Goal: Task Accomplishment & Management: Manage account settings

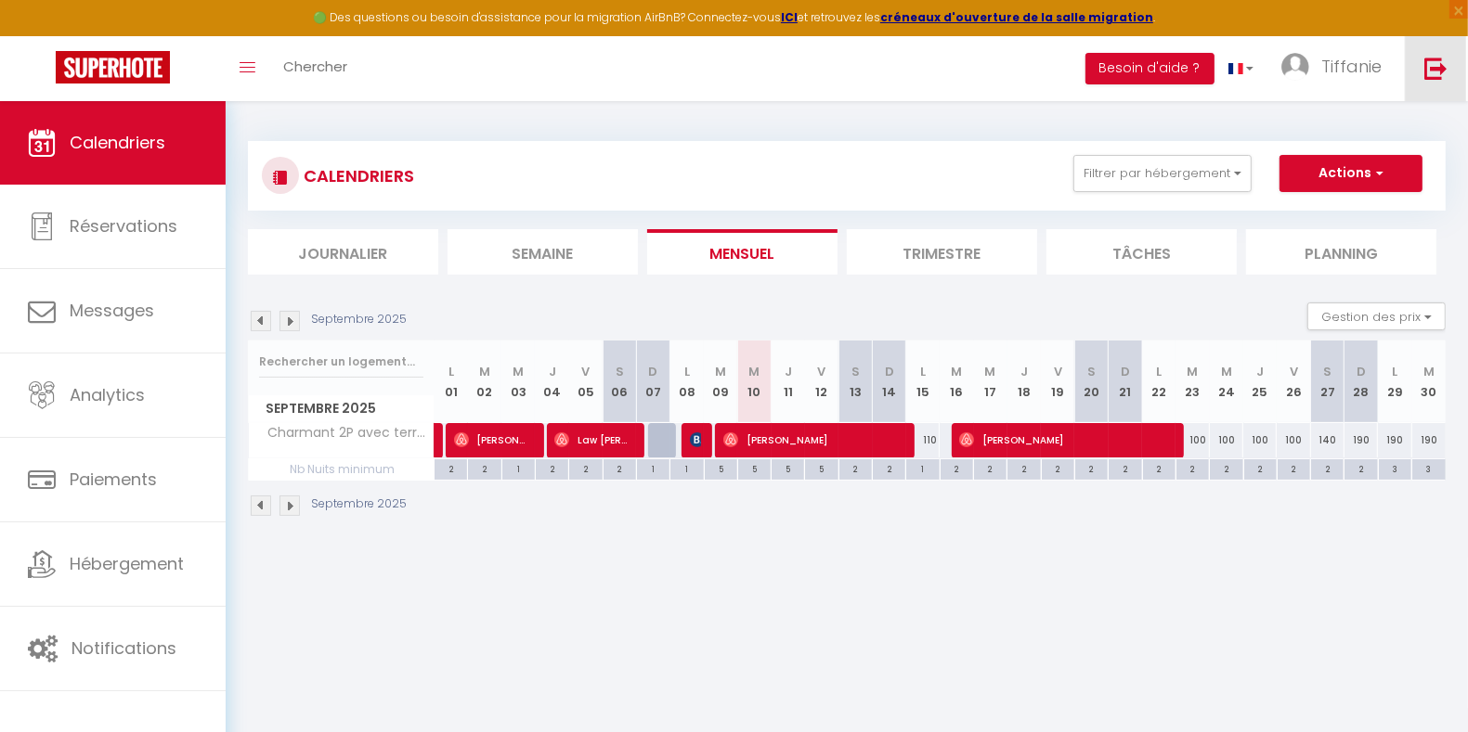
click at [1438, 73] on img at bounding box center [1435, 68] width 23 height 23
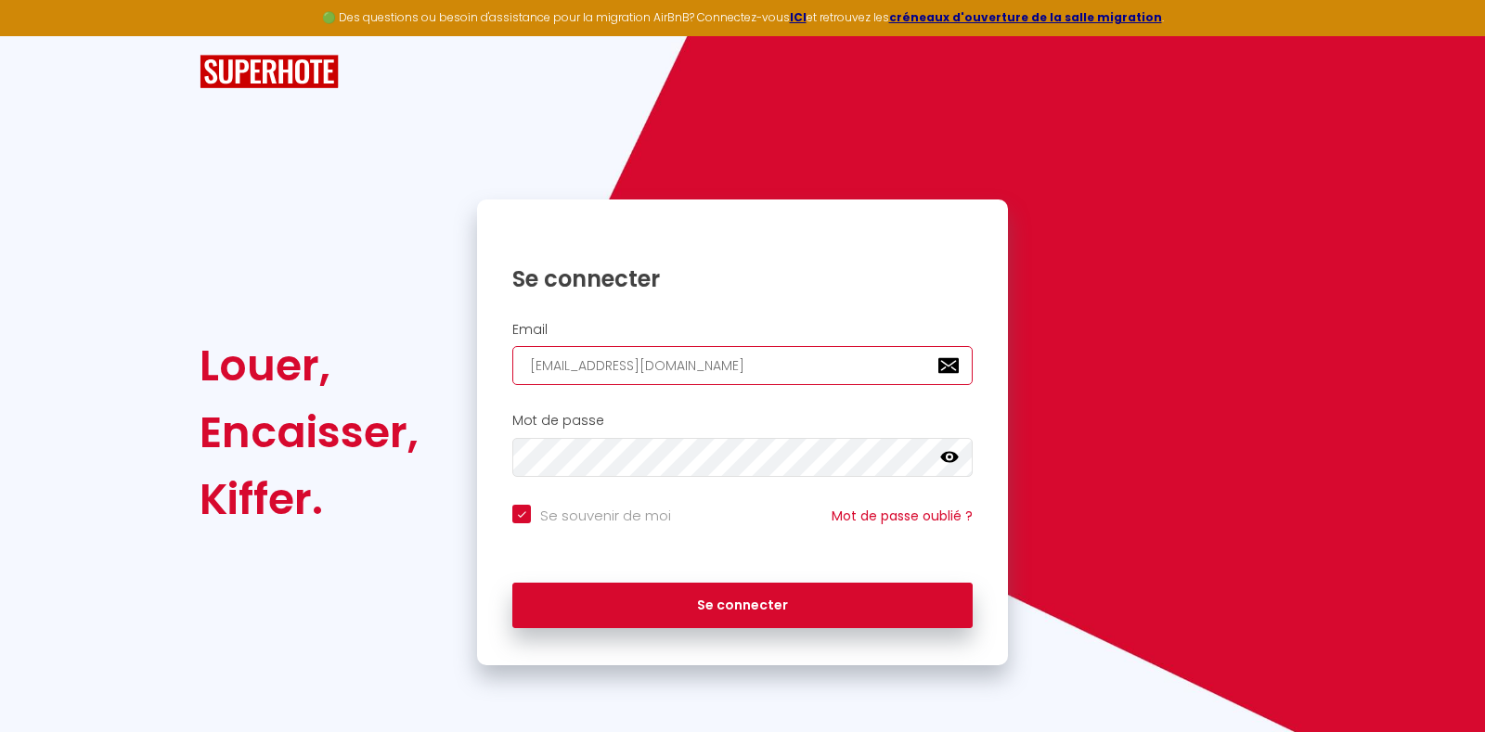
click at [812, 356] on input "[EMAIL_ADDRESS][DOMAIN_NAME]" at bounding box center [742, 365] width 460 height 39
drag, startPoint x: 757, startPoint y: 377, endPoint x: 476, endPoint y: 381, distance: 280.4
click at [476, 381] on div "Se connecter Email [EMAIL_ADDRESS][DOMAIN_NAME] Mot de passe false Se souvenir …" at bounding box center [742, 433] width 555 height 466
type input "C"
checkbox input "true"
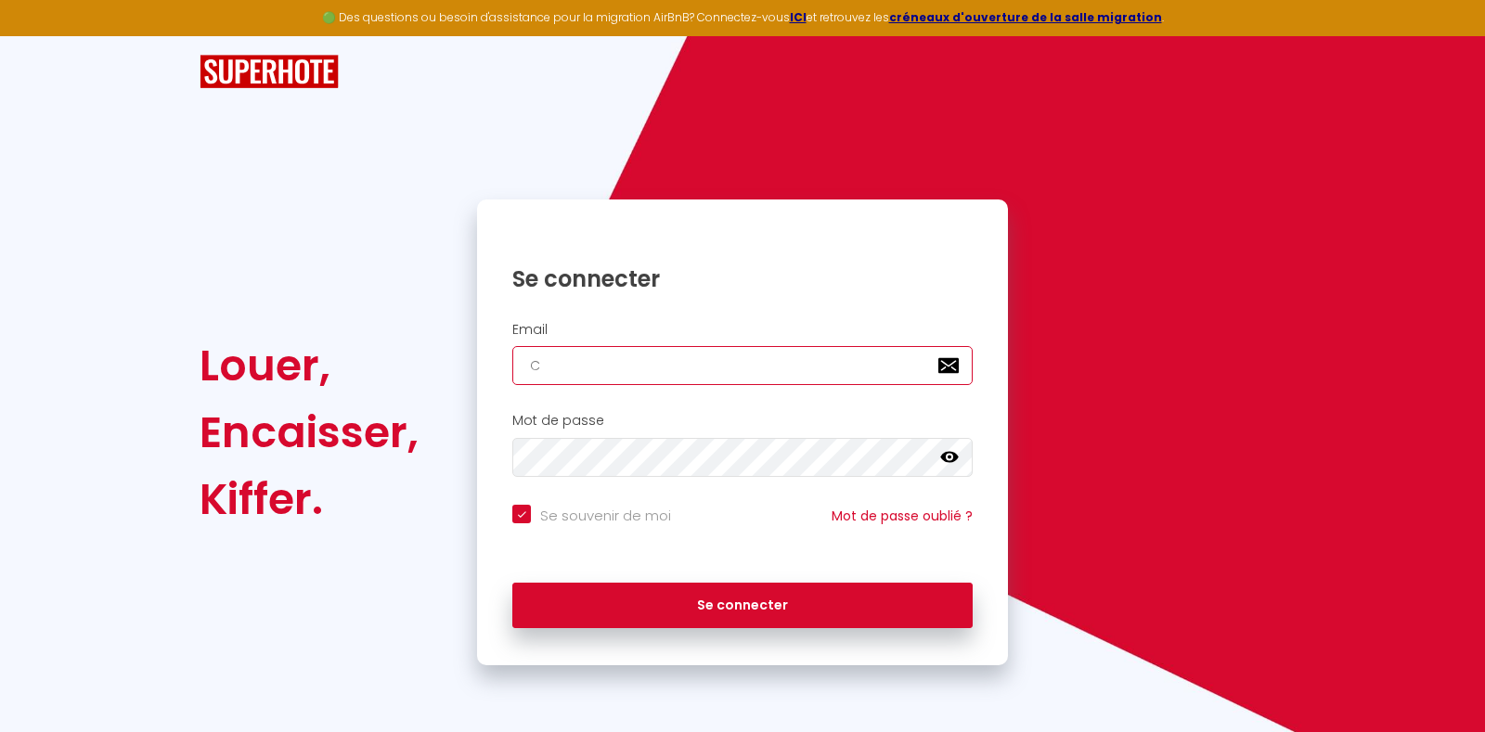
type input "CO"
checkbox input "true"
type input "CON"
checkbox input "true"
type input "[EMAIL_ADDRESS][DOMAIN_NAME]"
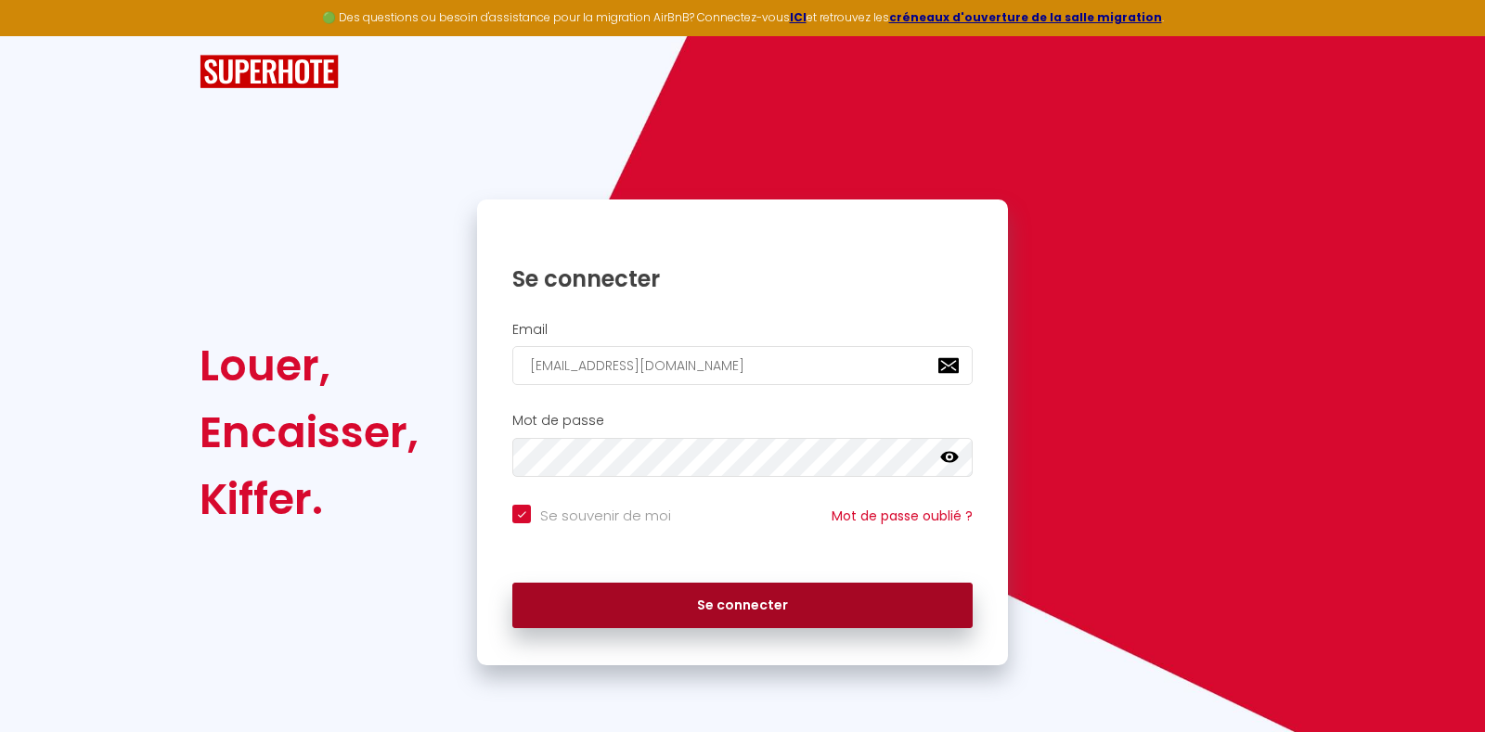
click at [665, 602] on button "Se connecter" at bounding box center [742, 606] width 460 height 46
checkbox input "true"
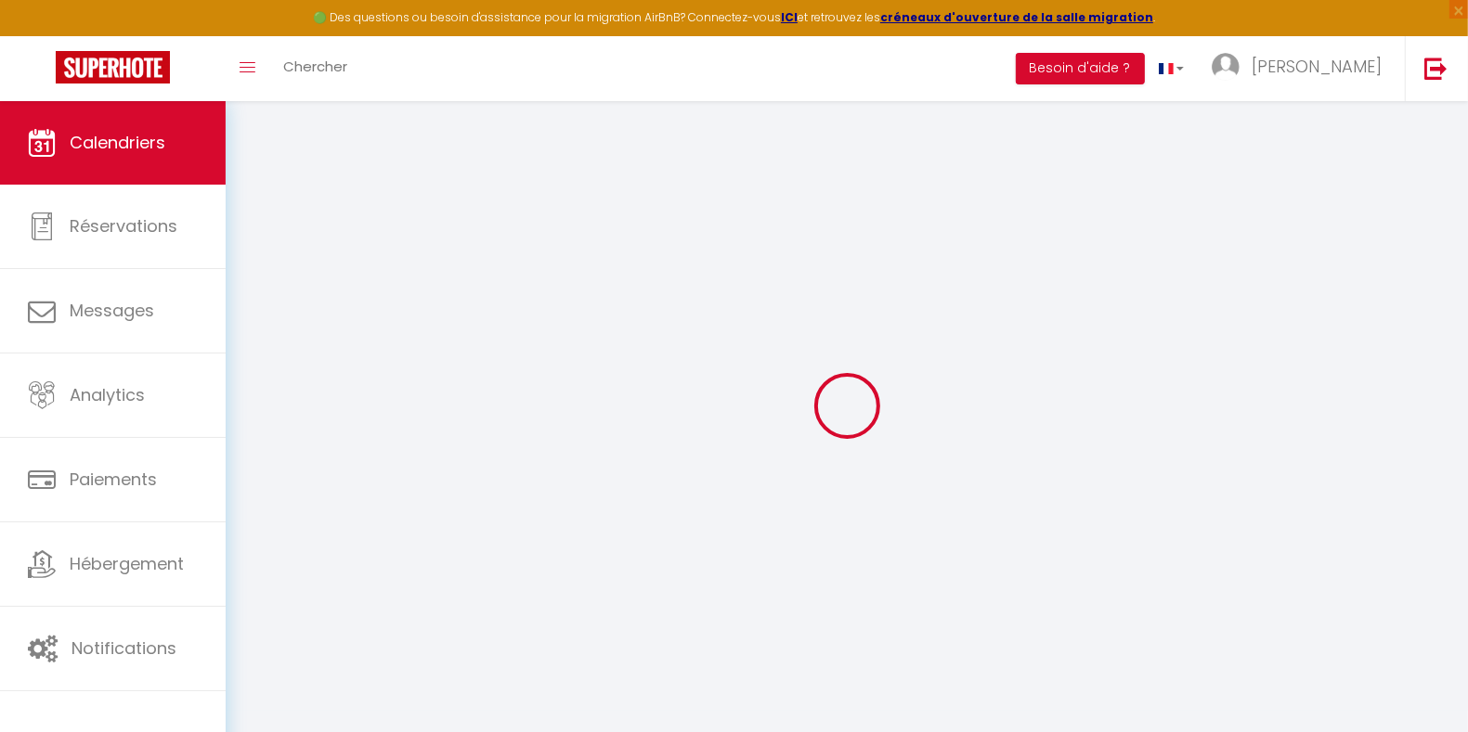
select select
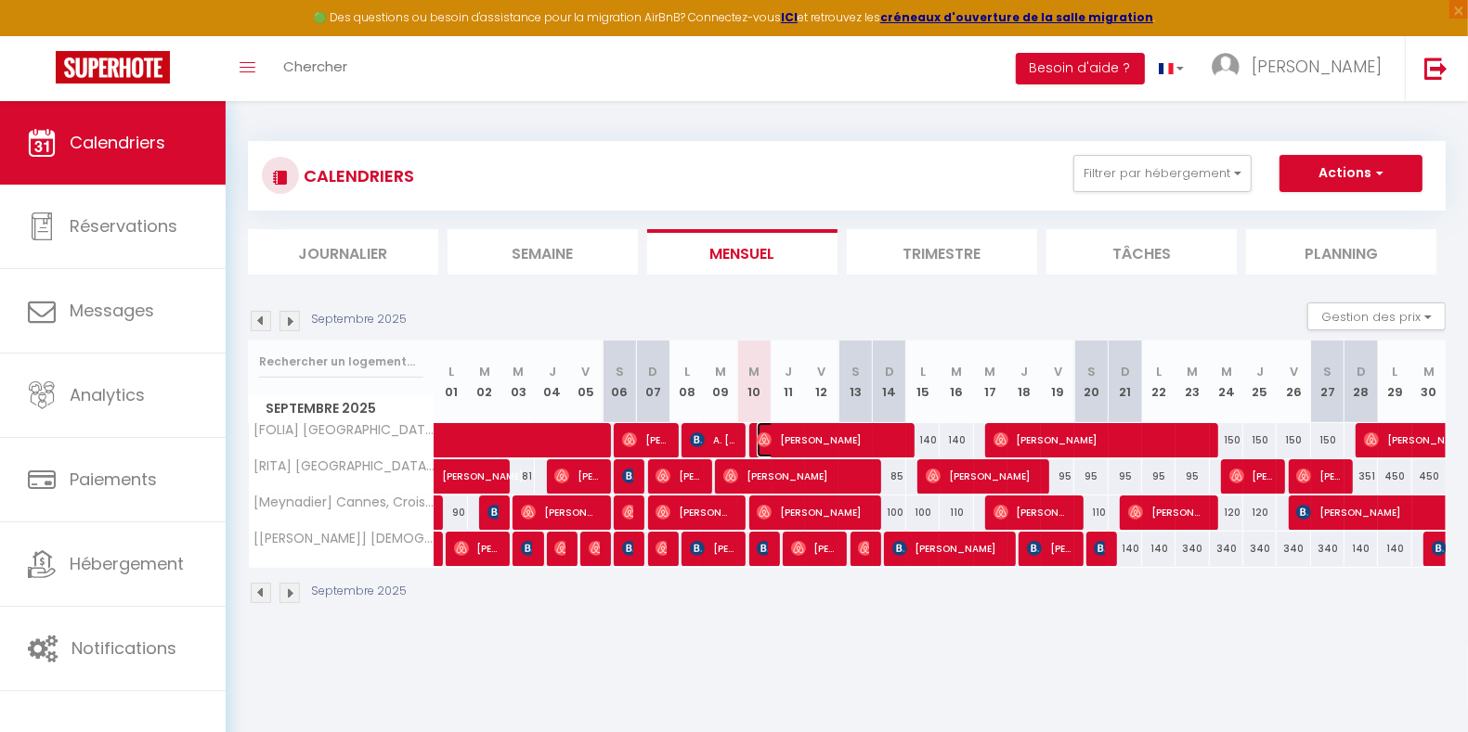
click at [804, 442] on span "[PERSON_NAME]" at bounding box center [829, 439] width 145 height 35
select select "OK"
select select "0"
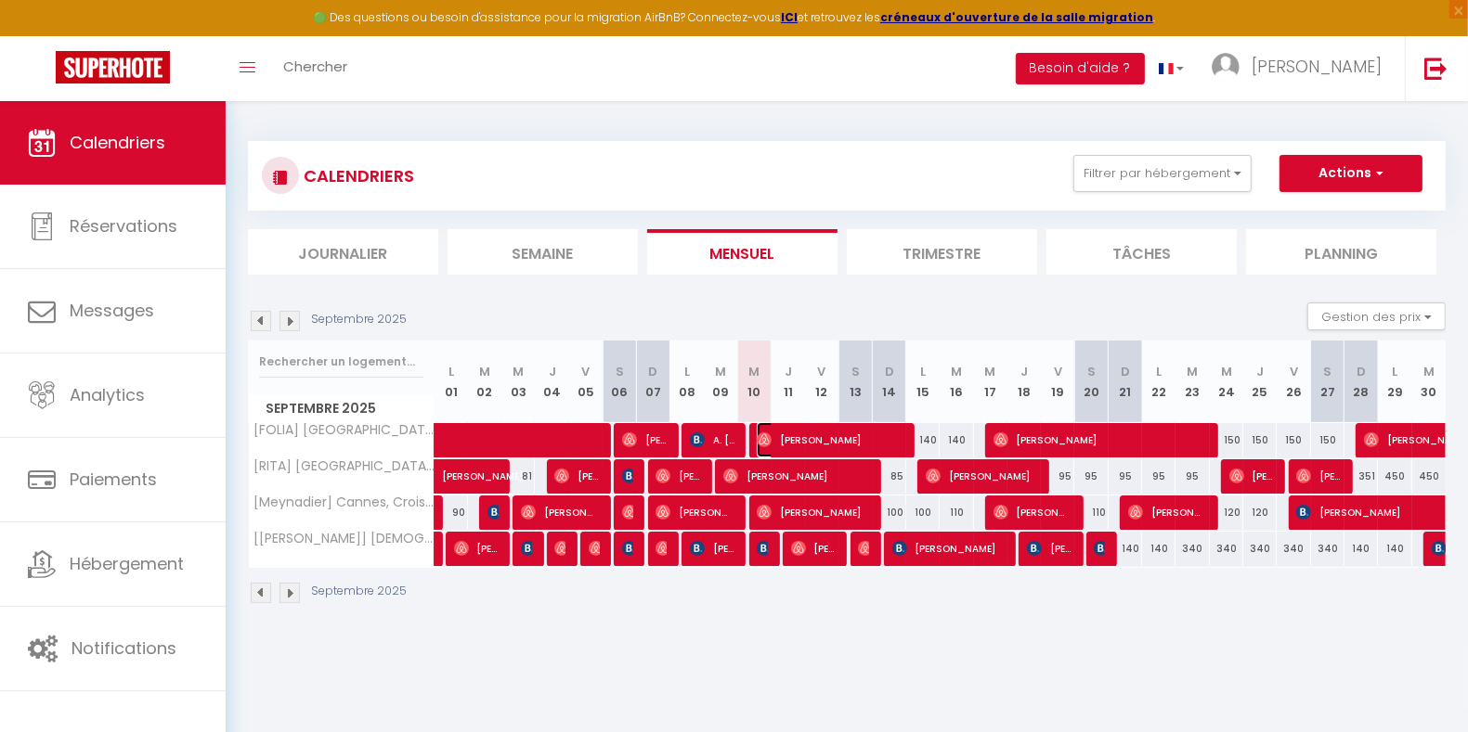
select select "1"
select select
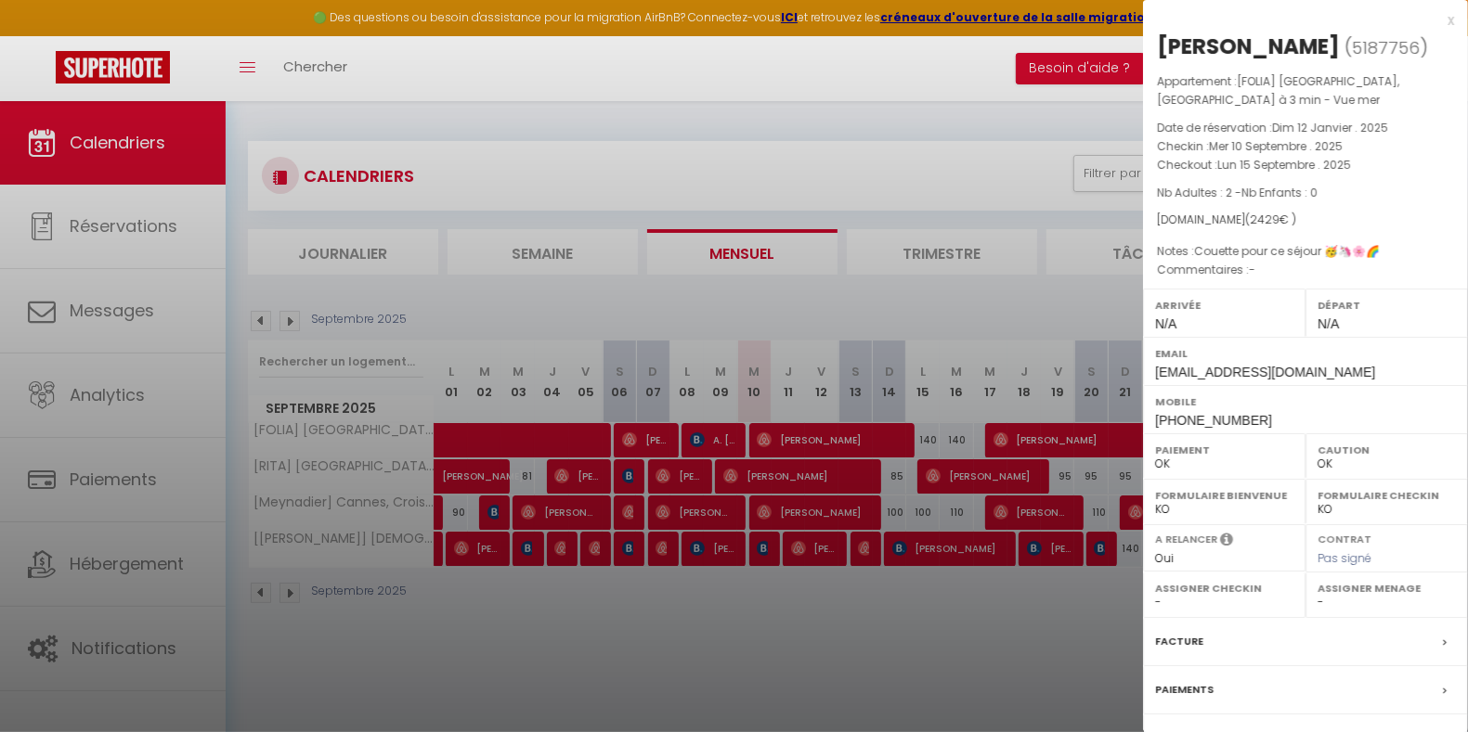
drag, startPoint x: 1347, startPoint y: 45, endPoint x: 1157, endPoint y: 36, distance: 190.5
click at [1157, 36] on h2 "[PERSON_NAME] ( 5187756 )" at bounding box center [1305, 48] width 297 height 32
copy div "[PERSON_NAME]"
click at [1437, 20] on div "x [PERSON_NAME] ( 5187756 ) Appartement : [FOLIA] [GEOGRAPHIC_DATA], [GEOGRAPHI…" at bounding box center [1305, 442] width 325 height 884
click at [1435, 20] on div "x" at bounding box center [1298, 20] width 311 height 22
